Goal: Task Accomplishment & Management: Manage account settings

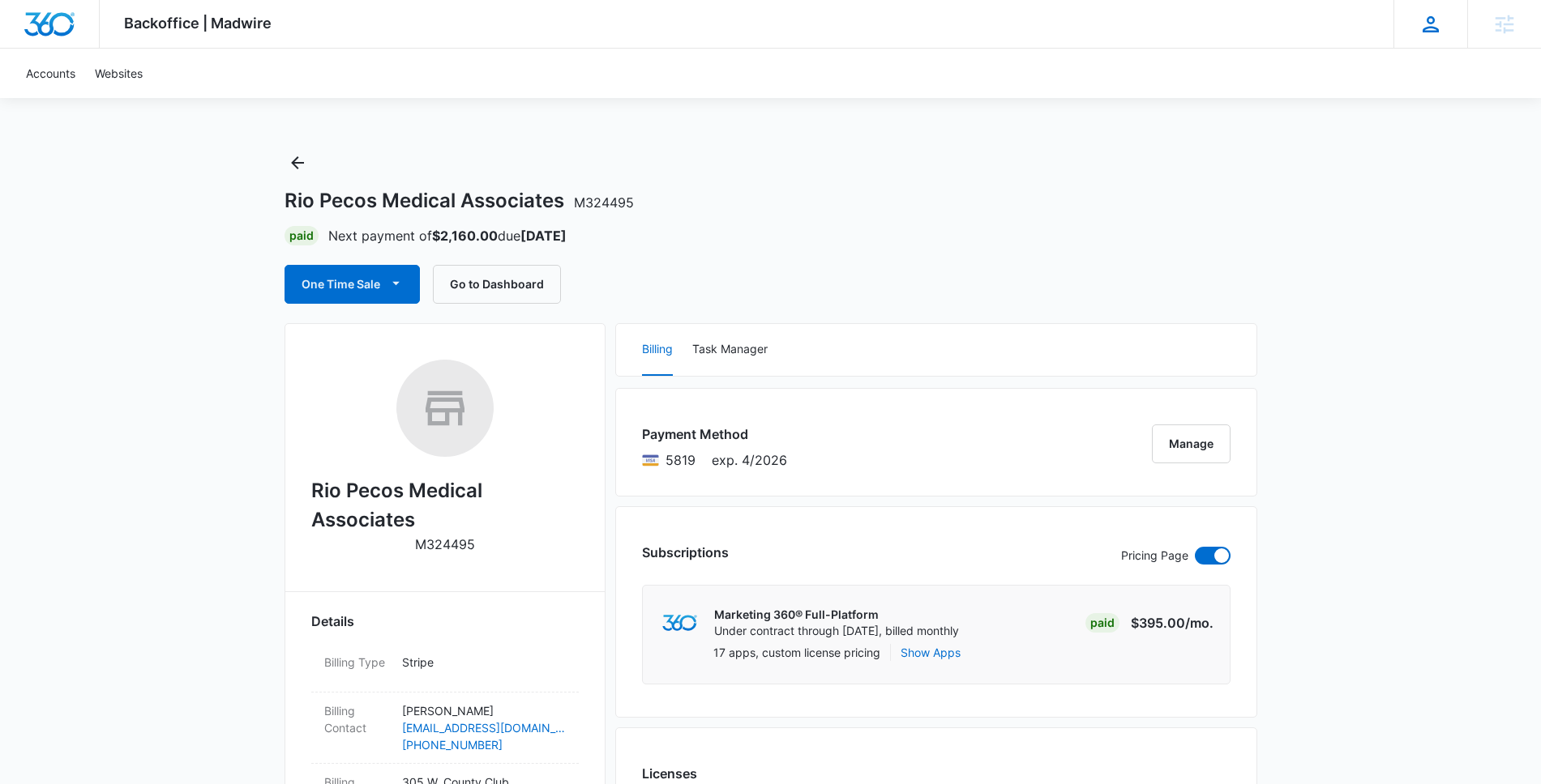
click at [1443, 29] on div "AB Avery Berryman avery.berryman@madwire.com My Profile Notifications Support L…" at bounding box center [1431, 24] width 74 height 48
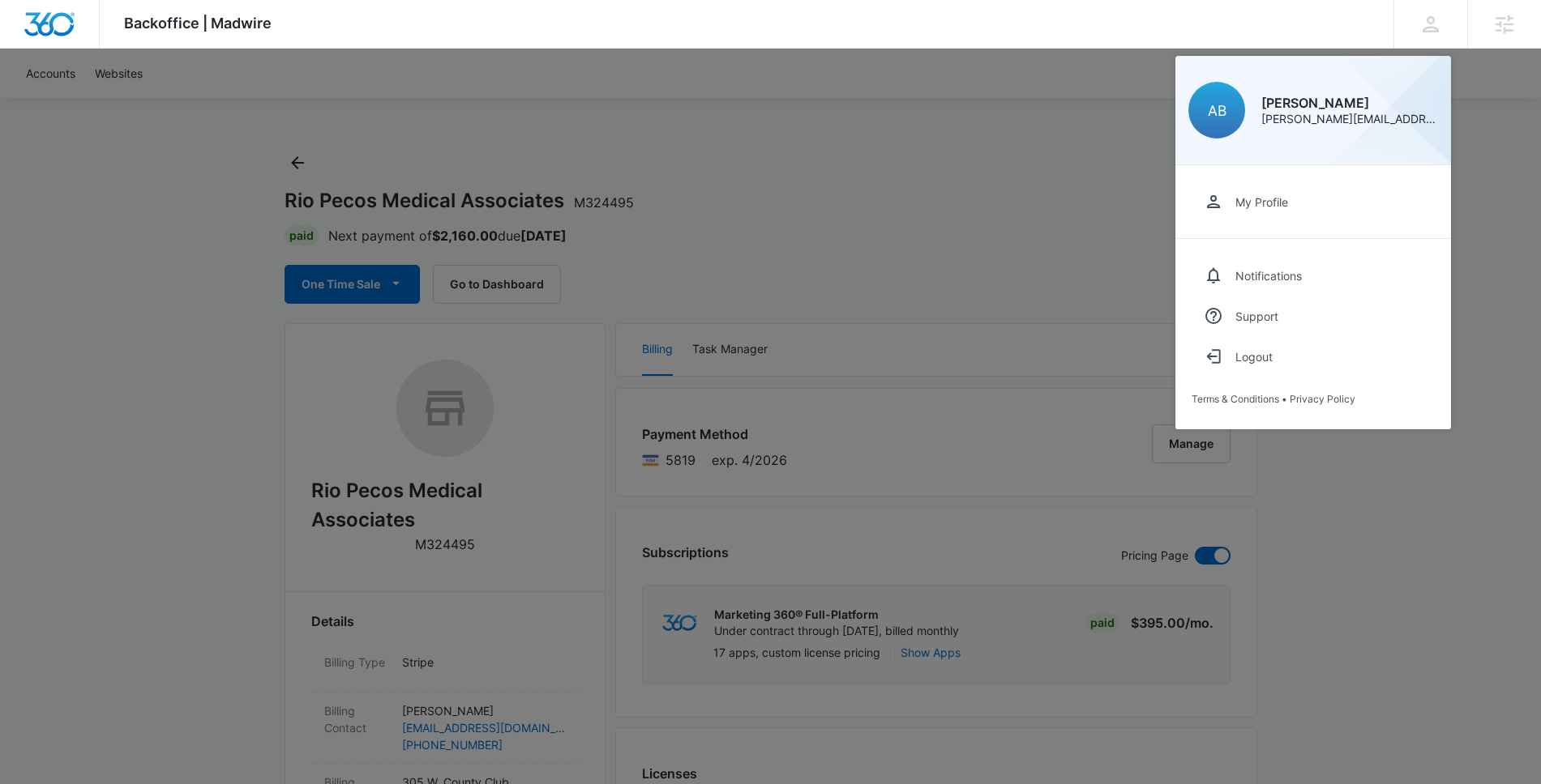
click at [1075, 203] on div at bounding box center [770, 392] width 1541 height 784
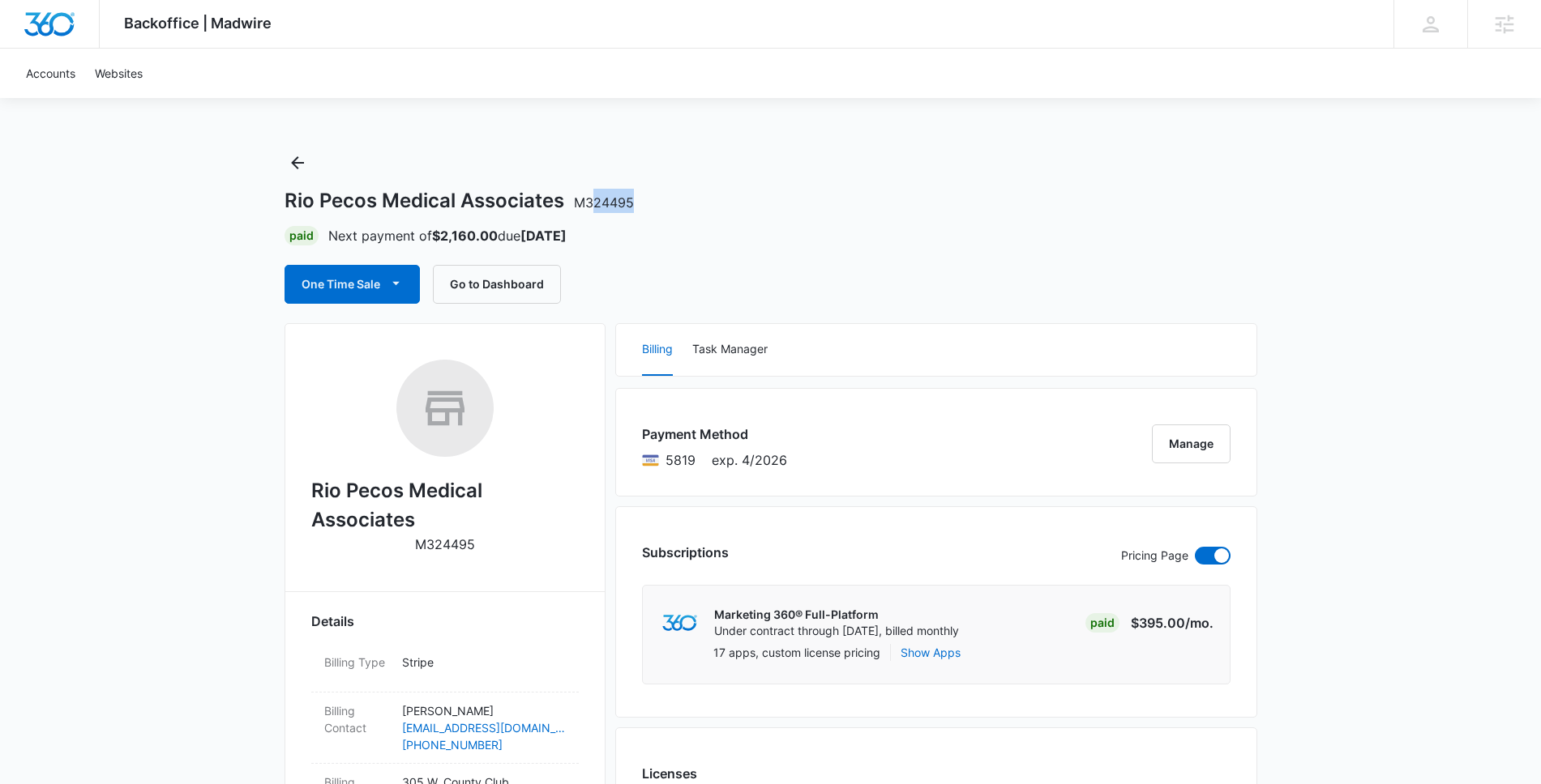
drag, startPoint x: 641, startPoint y: 203, endPoint x: 588, endPoint y: 198, distance: 53.2
click at [591, 198] on div "Rio Pecos Medical Associates M324495" at bounding box center [770, 201] width 973 height 24
drag, startPoint x: 487, startPoint y: 546, endPoint x: 476, endPoint y: 552, distance: 12.5
click at [476, 552] on div "Rio Pecos Medical Associates M324495" at bounding box center [445, 463] width 268 height 206
copy div "M324495"
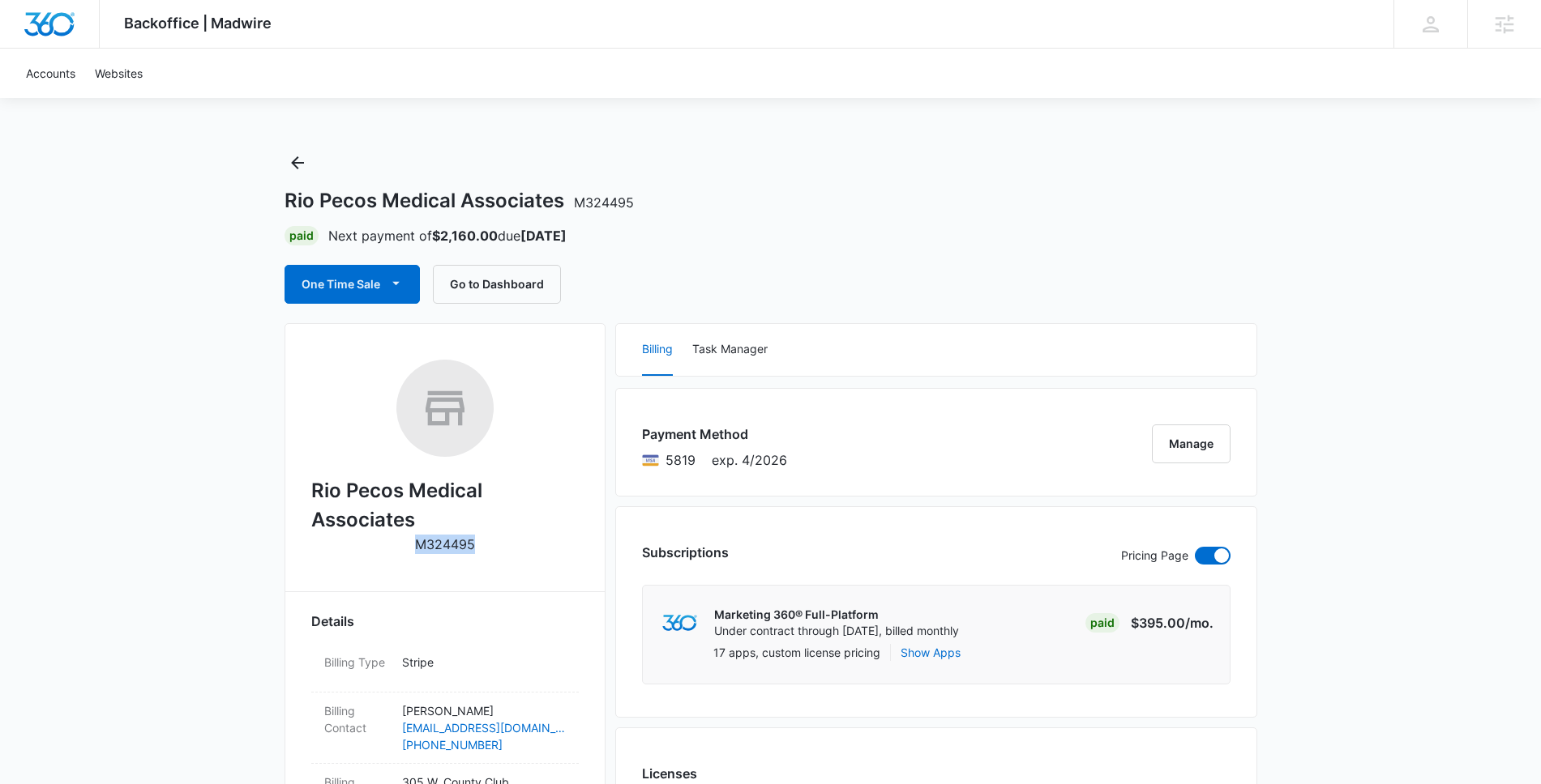
copy div "M324495"
click at [872, 448] on div "Payment Method 5819 exp. 4/2026 Manage" at bounding box center [936, 442] width 642 height 108
click at [1174, 440] on button "Manage" at bounding box center [1191, 444] width 79 height 39
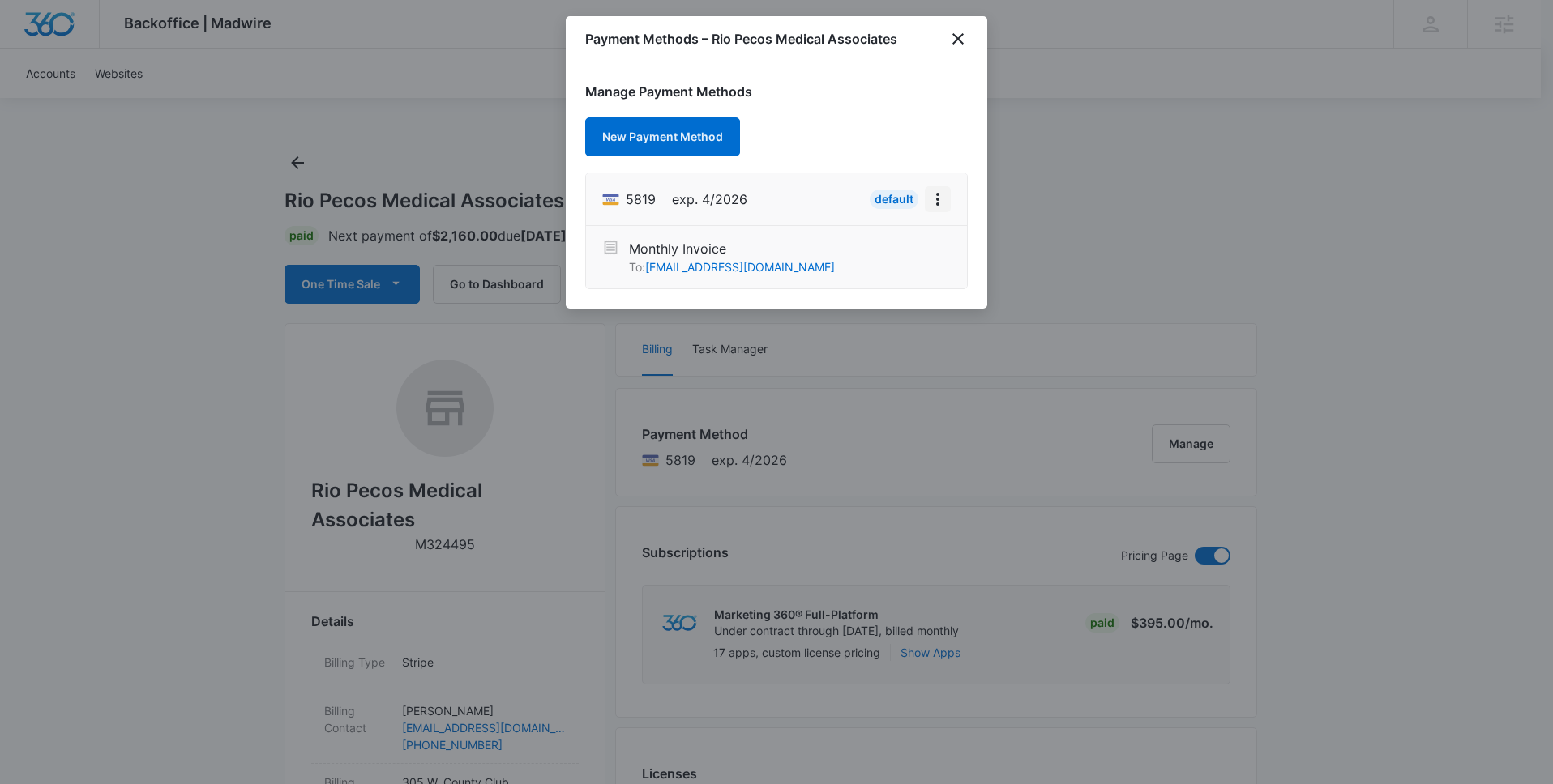
click at [937, 201] on icon "View More" at bounding box center [938, 200] width 20 height 20
click at [909, 239] on div "Edit Card" at bounding box center [887, 244] width 50 height 11
select select "4"
select select "2026"
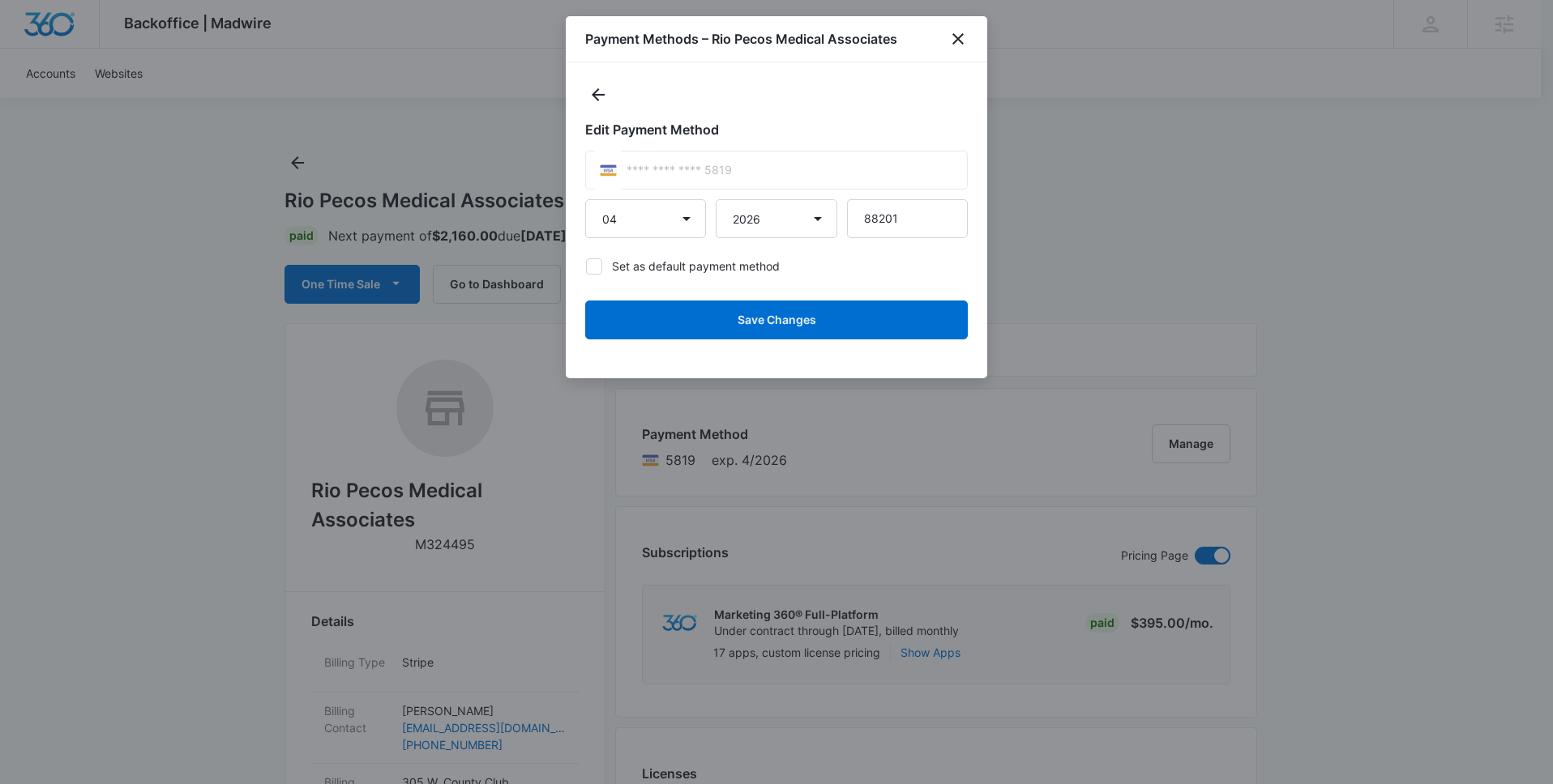
click at [771, 174] on div "**** **** **** 5819" at bounding box center [776, 169] width 382 height 39
click at [952, 37] on icon "close" at bounding box center [959, 39] width 20 height 20
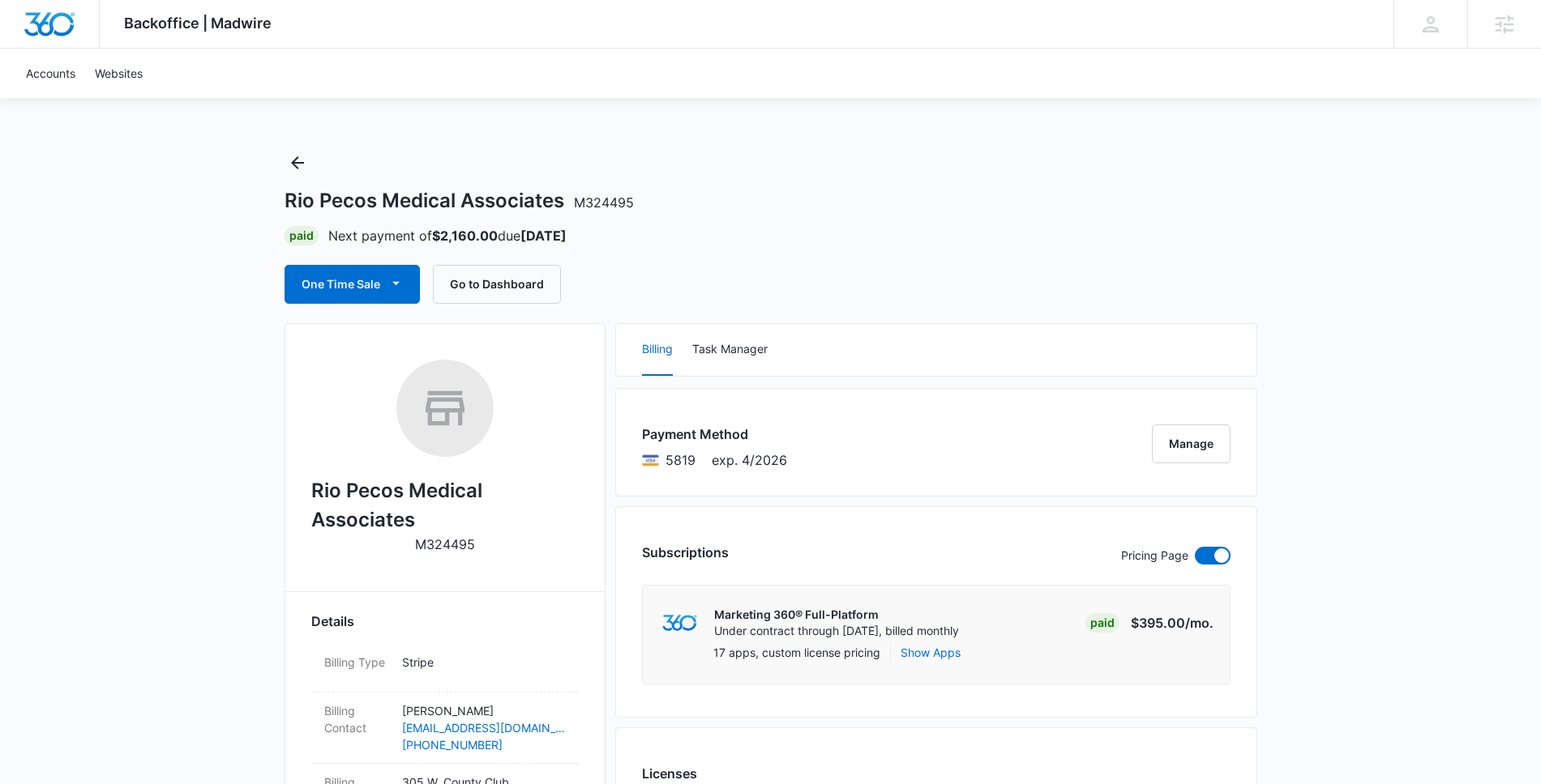
click at [772, 230] on div "Paid Next payment of $2,160.00 due [DATE]" at bounding box center [770, 236] width 973 height 20
drag, startPoint x: 474, startPoint y: 545, endPoint x: 415, endPoint y: 545, distance: 59.0
click at [415, 545] on div "Rio Pecos Medical Associates M324495" at bounding box center [445, 463] width 268 height 206
copy p "M324495"
